Goal: Information Seeking & Learning: Learn about a topic

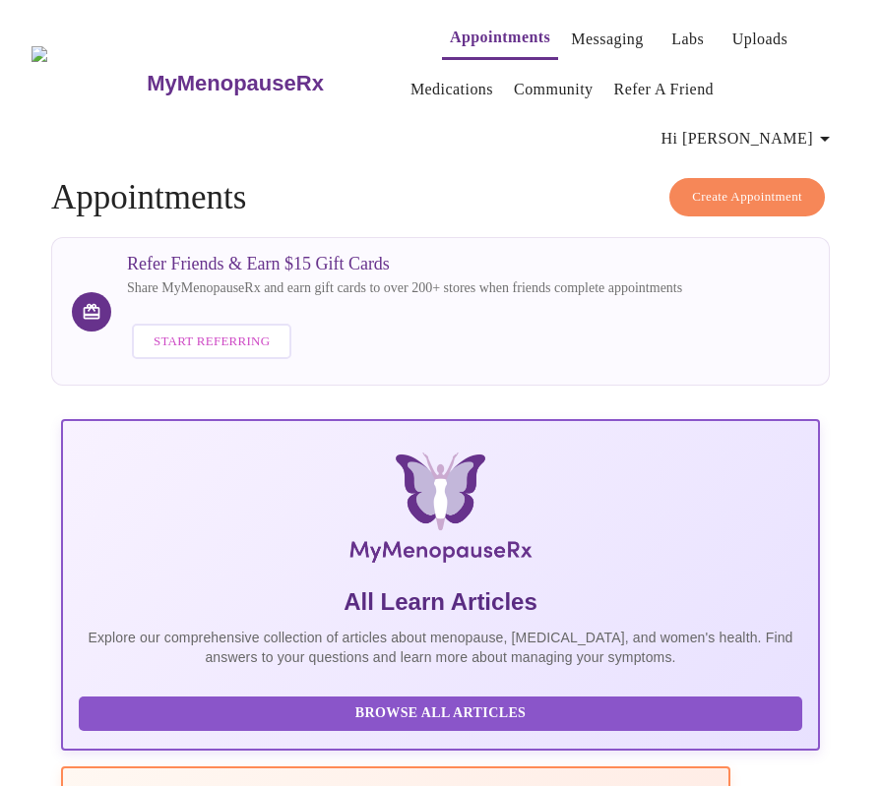
scroll to position [0, 974]
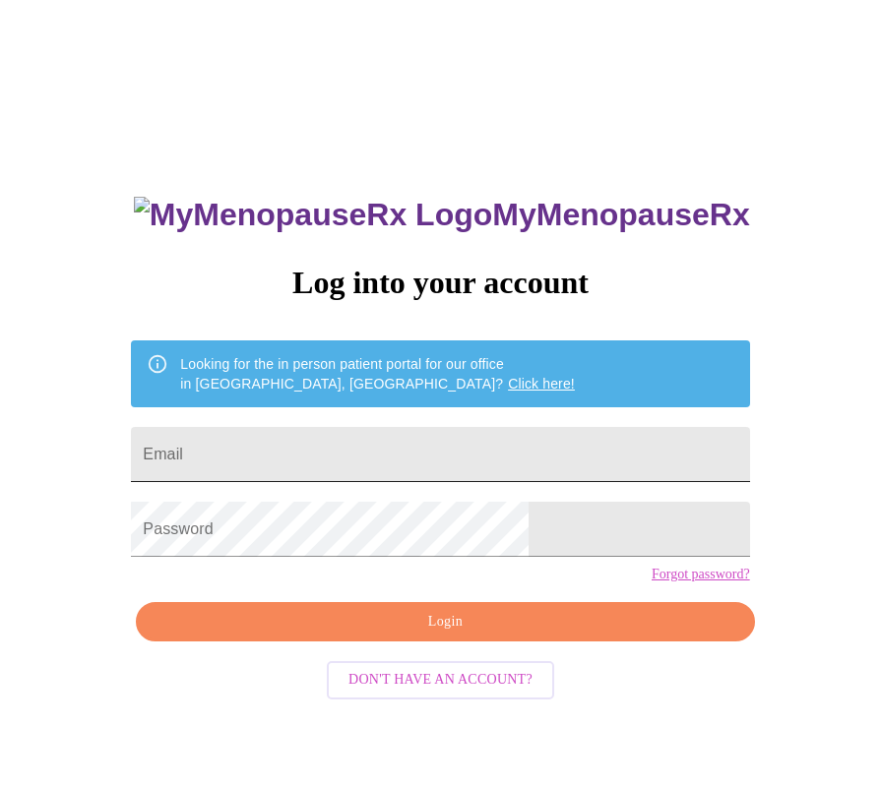
click at [437, 449] on input "Email" at bounding box center [440, 454] width 618 height 55
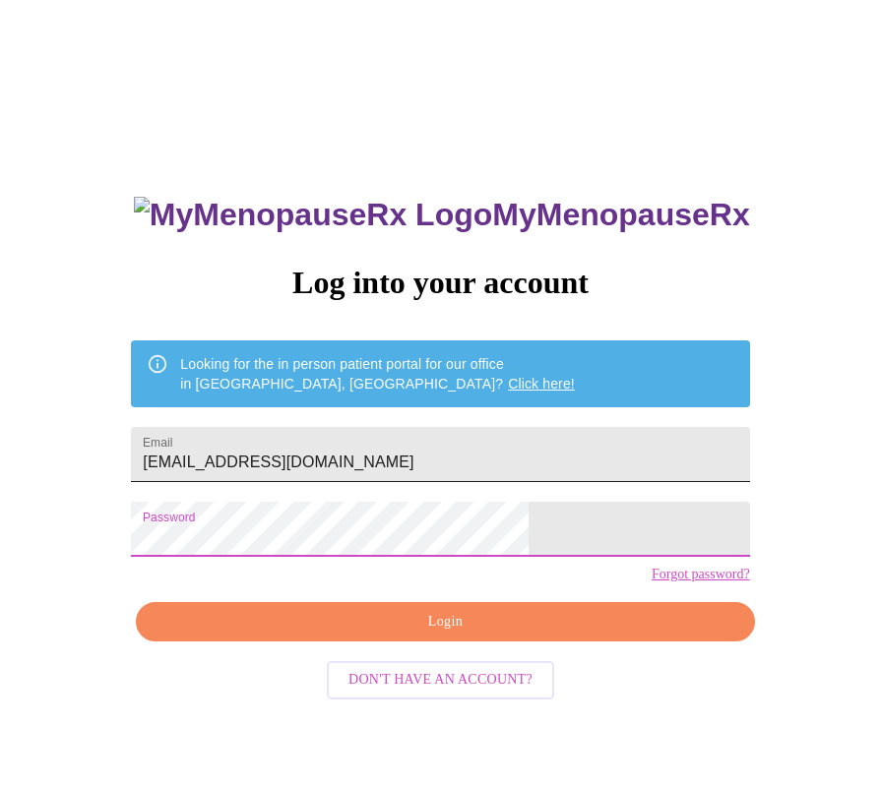
click at [392, 457] on input "[EMAIL_ADDRESS][DOMAIN_NAME]" at bounding box center [440, 454] width 618 height 55
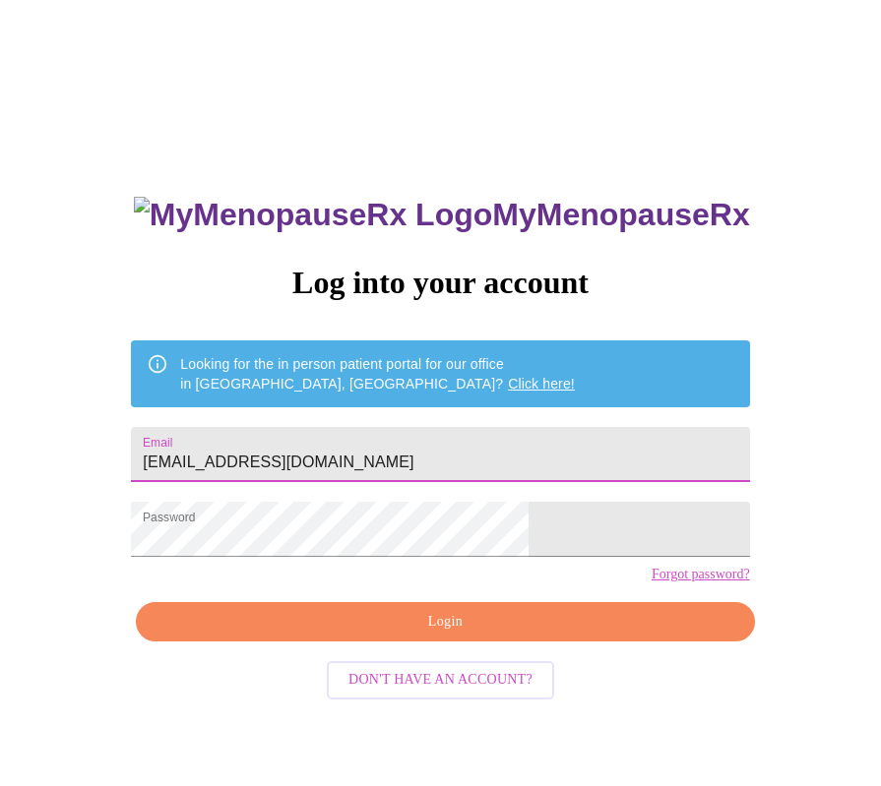
click at [434, 453] on input "[EMAIL_ADDRESS][DOMAIN_NAME]" at bounding box center [440, 454] width 618 height 55
type input "v"
type input "[EMAIL_ADDRESS][DOMAIN_NAME]"
click at [428, 635] on span "Login" at bounding box center [444, 622] width 573 height 25
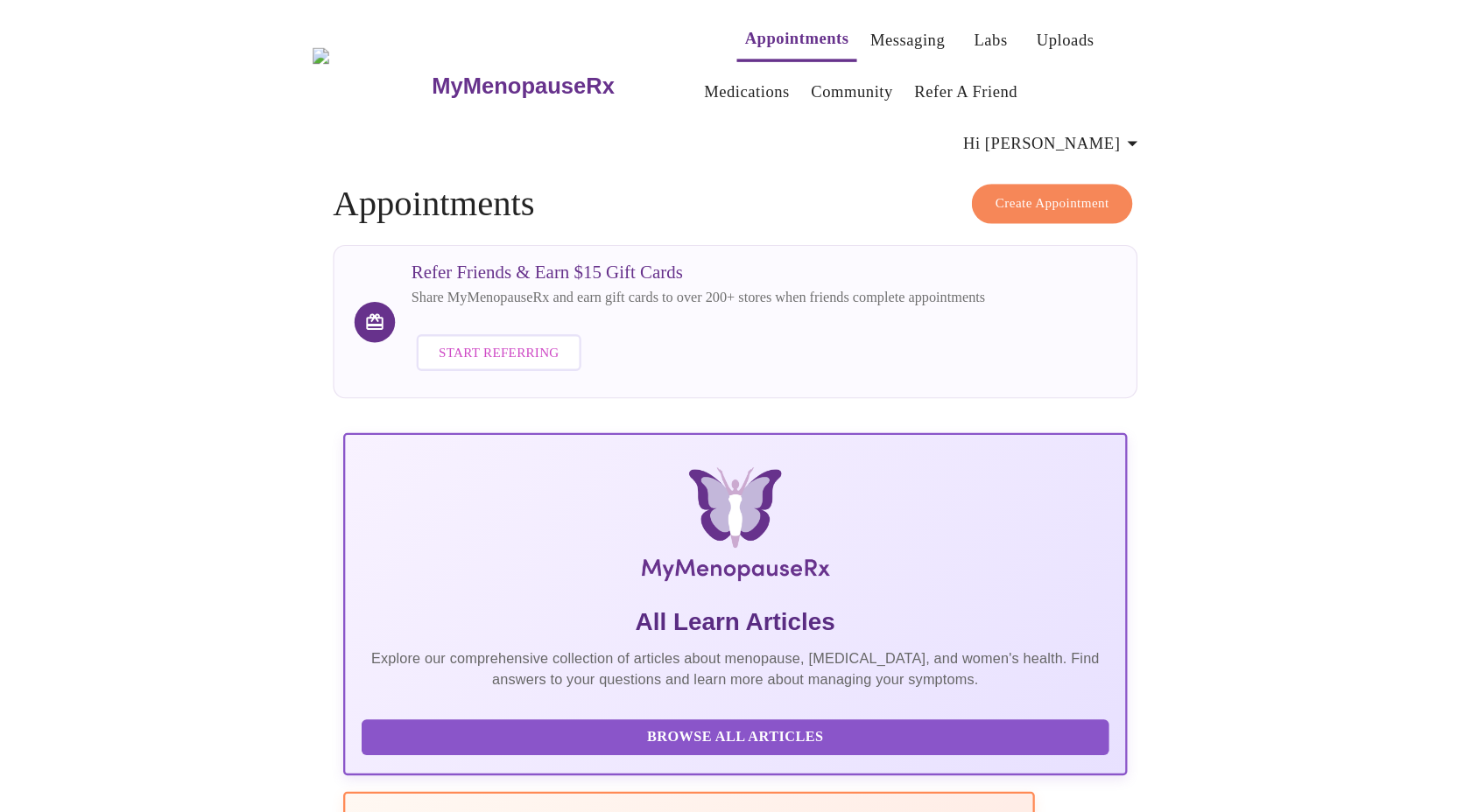
scroll to position [0, 690]
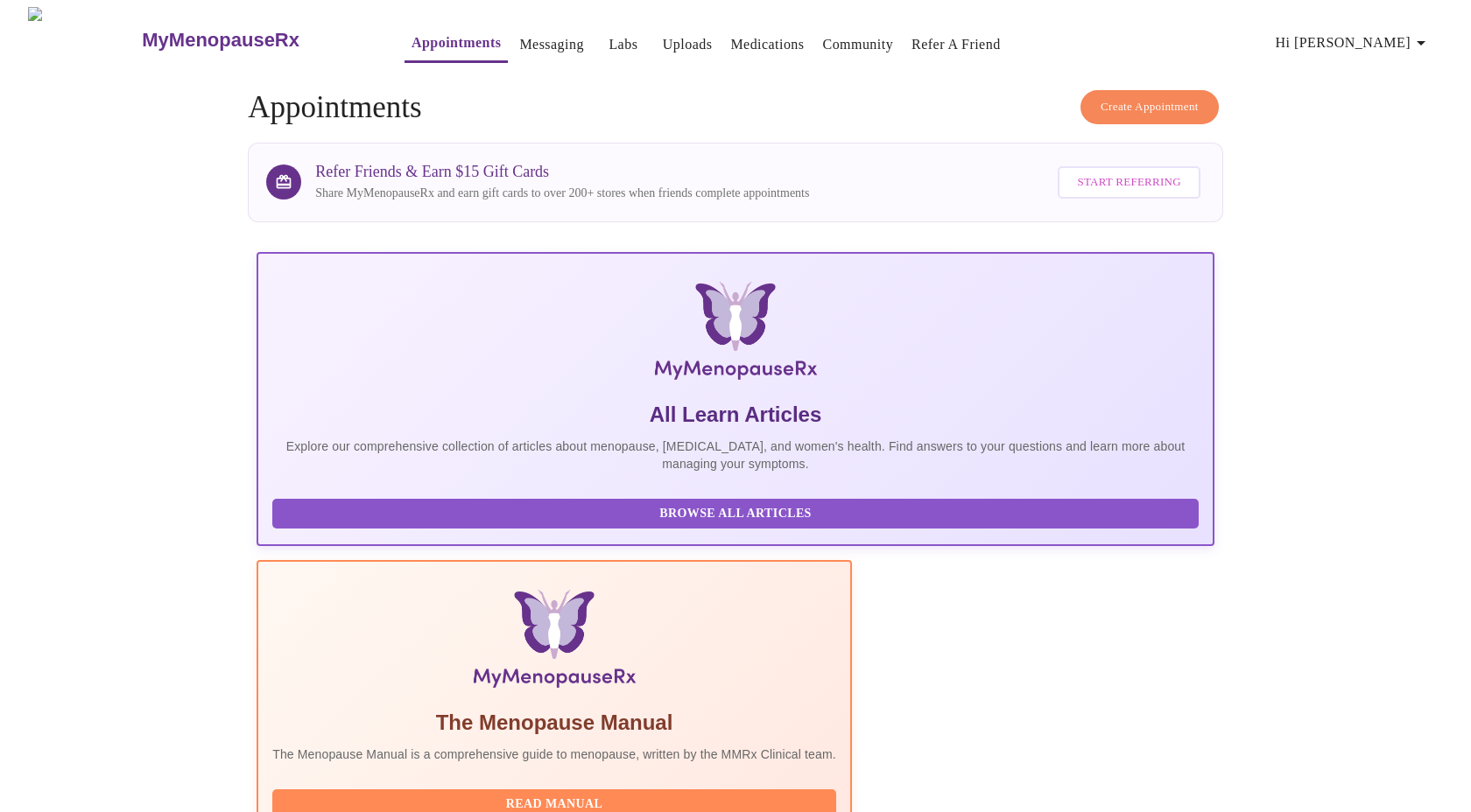
scroll to position [0, 714]
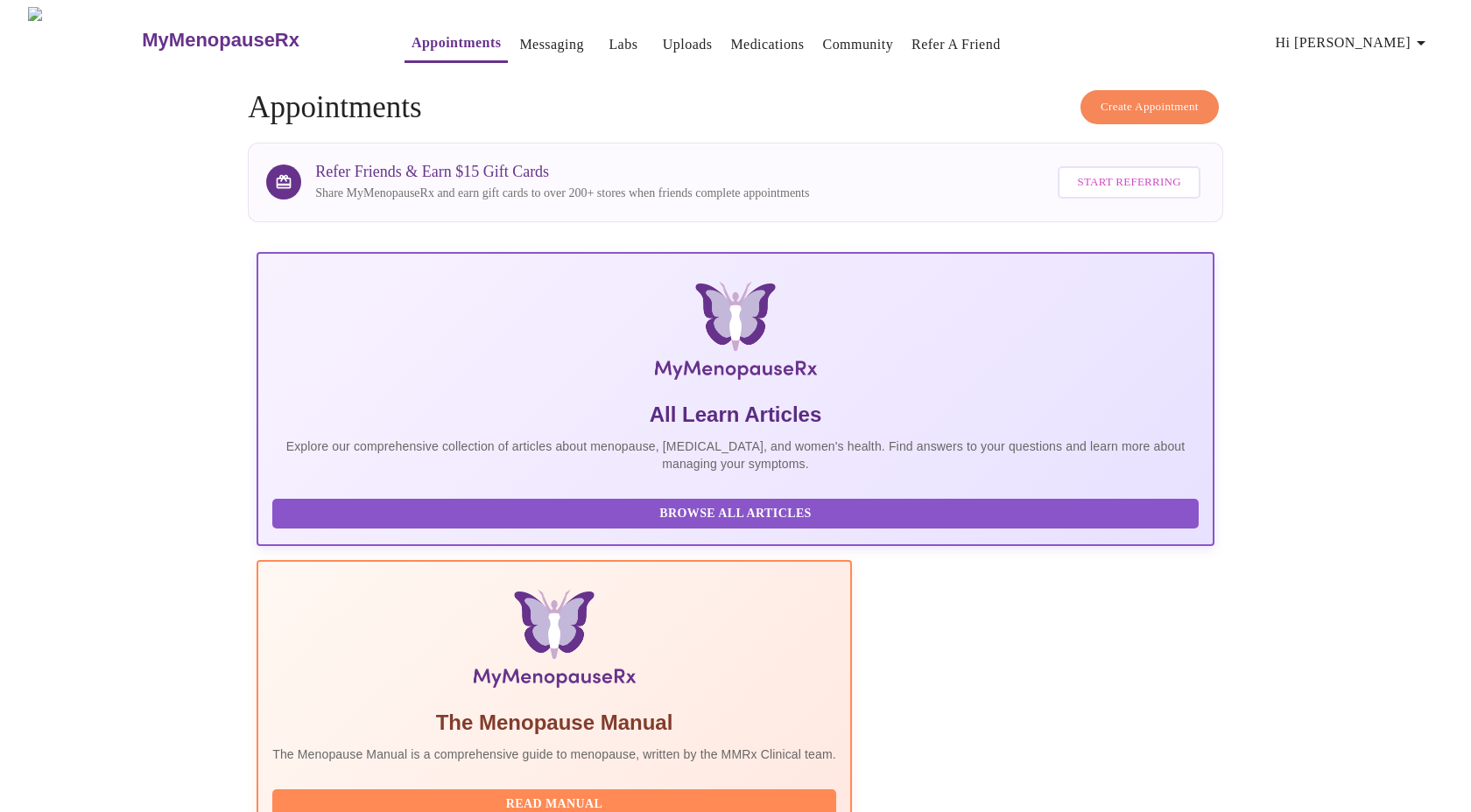
click at [840, 43] on link "Community" at bounding box center [858, 44] width 71 height 25
